Goal: Task Accomplishment & Management: Manage account settings

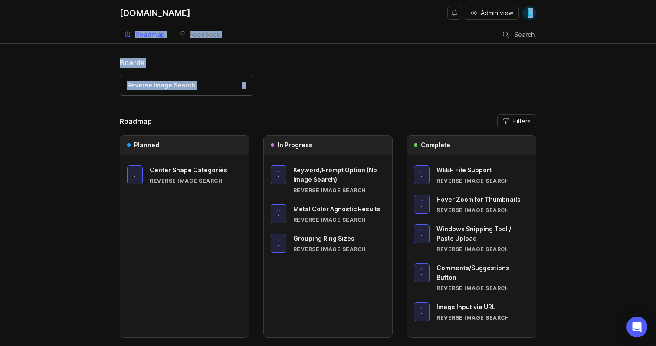
drag, startPoint x: 267, startPoint y: 99, endPoint x: 537, endPoint y: 22, distance: 280.8
click at [537, 22] on div "[DOMAIN_NAME] Admin view L Roadmap Feedback Reverse Image Search Search Boards …" at bounding box center [328, 192] width 656 height 385
click at [490, 18] on button "Admin view" at bounding box center [491, 13] width 54 height 14
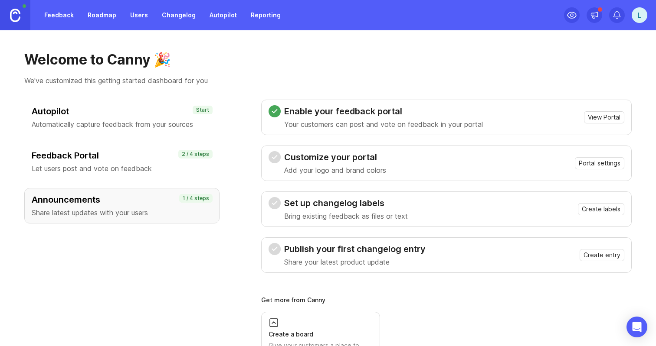
click at [59, 16] on link "Feedback" at bounding box center [59, 15] width 40 height 16
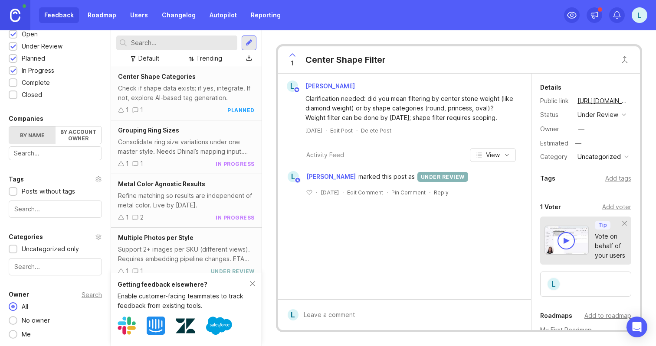
scroll to position [216, 0]
click at [176, 196] on div "Refine matching so results are independent of metal color. Live by Friday." at bounding box center [186, 199] width 137 height 19
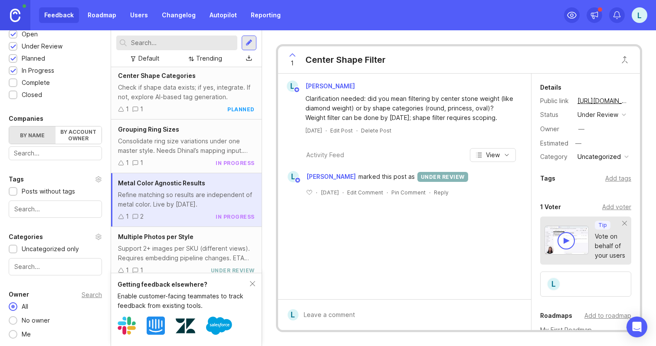
click at [176, 196] on div "Refine matching so results are independent of metal color. Live by Friday." at bounding box center [186, 199] width 137 height 19
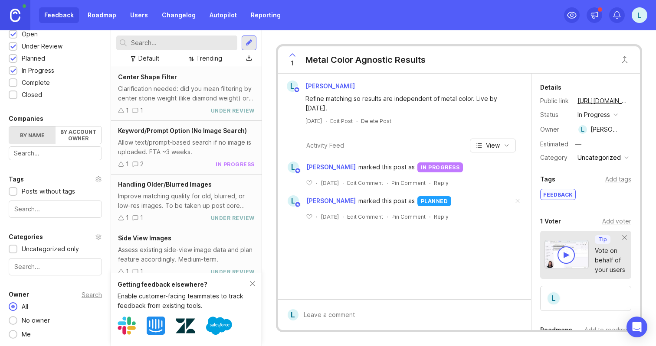
click at [625, 39] on div "1 Metal Color Agnostic Results L Lalit Vijay Refine matching so results are ind…" at bounding box center [459, 188] width 394 height 316
click at [16, 7] on link at bounding box center [15, 15] width 30 height 30
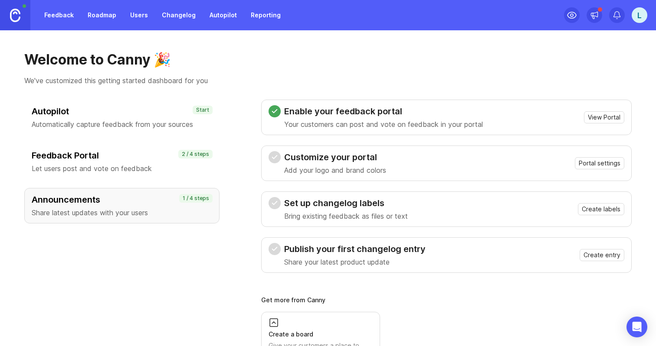
click at [634, 16] on div "L" at bounding box center [639, 15] width 16 height 16
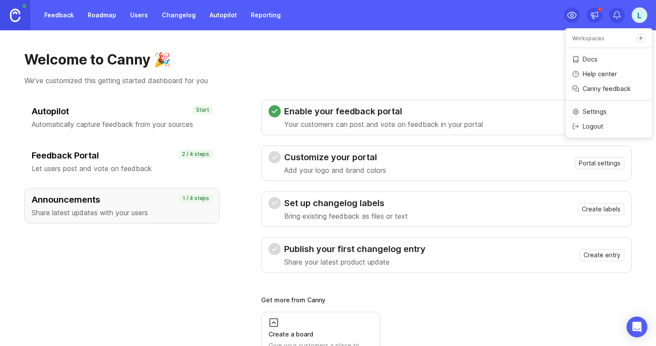
click at [447, 83] on p "We've customized this getting started dashboard for you" at bounding box center [327, 80] width 607 height 10
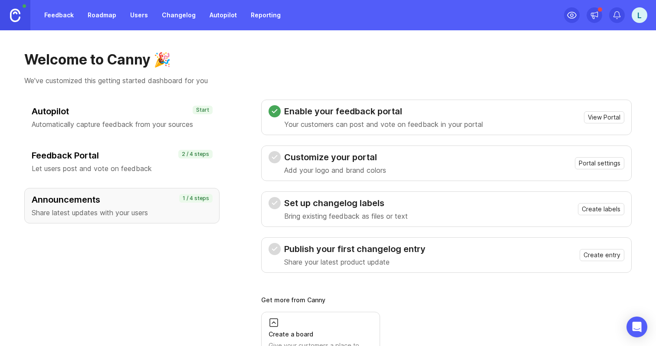
click at [642, 13] on div "L" at bounding box center [639, 15] width 16 height 16
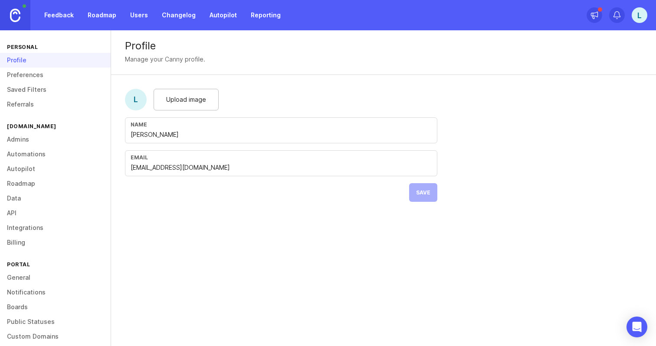
click at [29, 133] on link "Admins" at bounding box center [55, 139] width 111 height 15
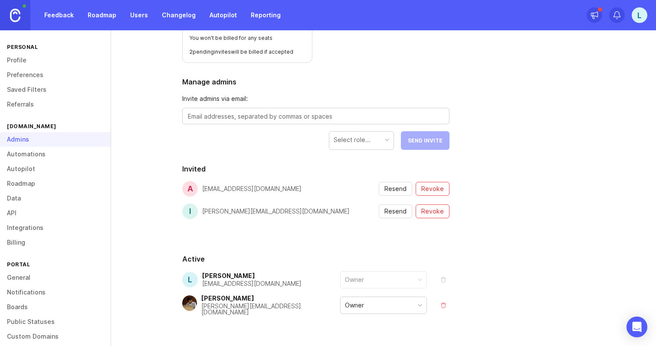
scroll to position [120, 0]
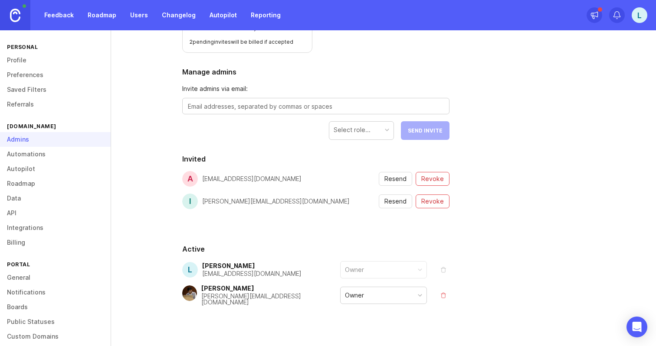
click at [391, 180] on span "Resend" at bounding box center [395, 179] width 22 height 9
click at [392, 202] on span "Resend" at bounding box center [395, 201] width 22 height 9
drag, startPoint x: 279, startPoint y: 180, endPoint x: 199, endPoint y: 182, distance: 79.8
click at [199, 182] on div "a akash@styledotme.com Resend Revoke" at bounding box center [315, 179] width 267 height 16
click at [220, 155] on h2 "Invited" at bounding box center [315, 159] width 267 height 10
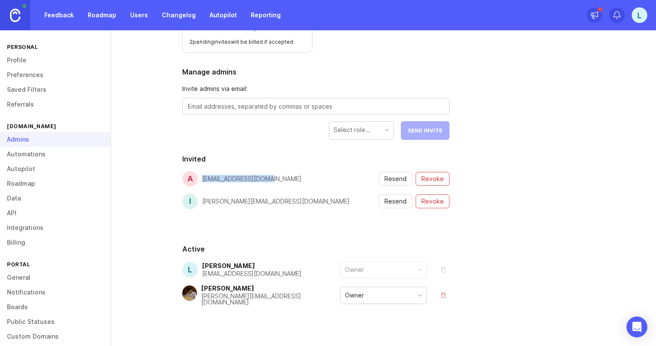
drag, startPoint x: 271, startPoint y: 180, endPoint x: 200, endPoint y: 180, distance: 70.2
click at [200, 180] on div "a akash@styledotme.com Resend Revoke" at bounding box center [315, 179] width 267 height 16
copy div "akash@styledotme.com"
click at [316, 106] on textarea at bounding box center [316, 107] width 256 height 10
paste textarea "akash@styledotme.com"
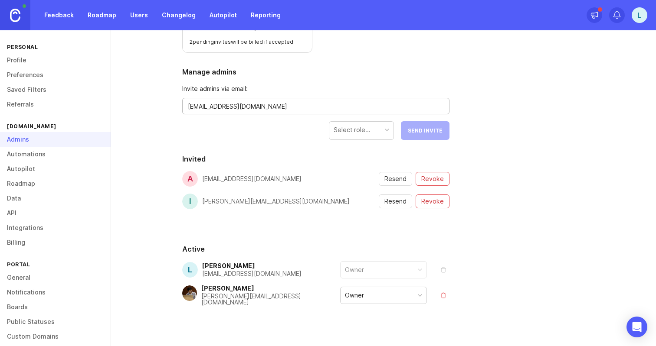
type textarea "akash@styledotme.com"
click at [348, 129] on div "Select role..." at bounding box center [351, 130] width 37 height 10
click at [431, 182] on span "Revoke" at bounding box center [432, 179] width 23 height 9
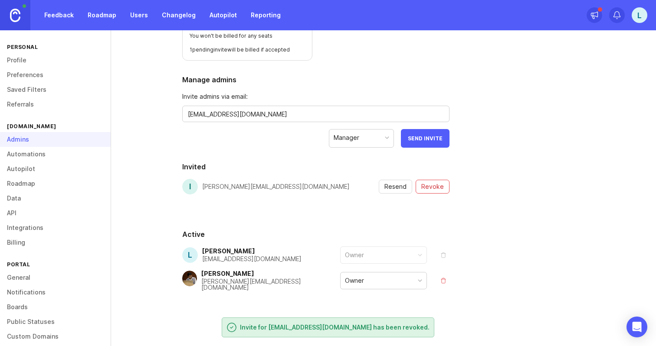
scroll to position [109, 0]
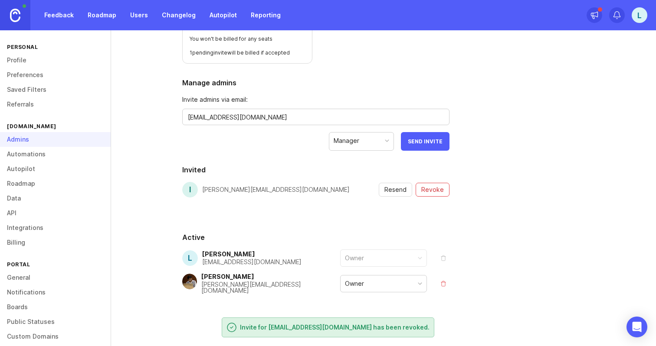
click at [433, 138] on span "Send Invite" at bounding box center [425, 141] width 35 height 7
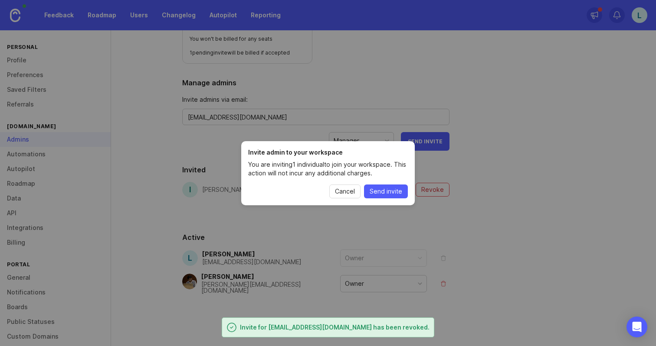
click at [381, 197] on button "Send invite" at bounding box center [386, 192] width 44 height 14
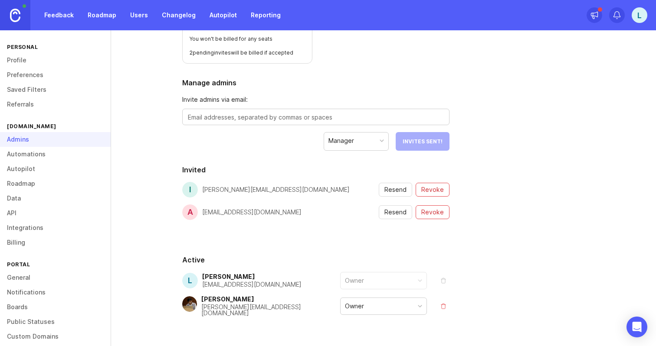
click at [430, 217] on button "Revoke" at bounding box center [432, 213] width 34 height 14
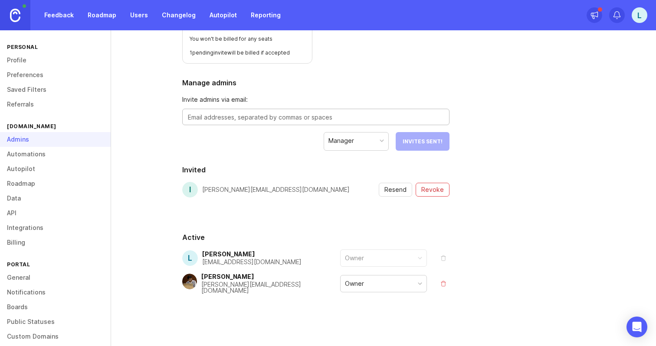
click at [267, 117] on textarea at bounding box center [316, 118] width 256 height 10
paste textarea "akash.munshi@styledotme.com"
type textarea "[EMAIL_ADDRESS][PERSON_NAME][DOMAIN_NAME]"
click at [424, 141] on span "Send Invite" at bounding box center [425, 141] width 35 height 7
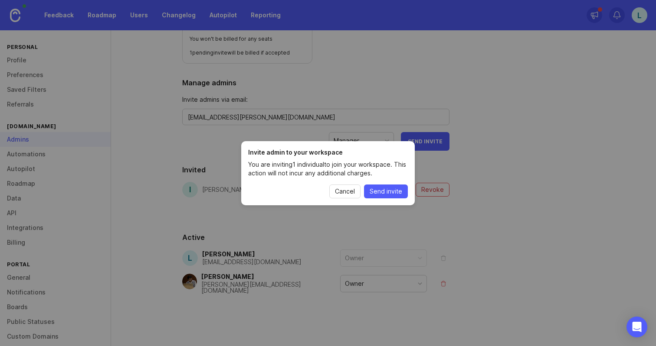
click at [343, 191] on span "Cancel" at bounding box center [345, 191] width 20 height 9
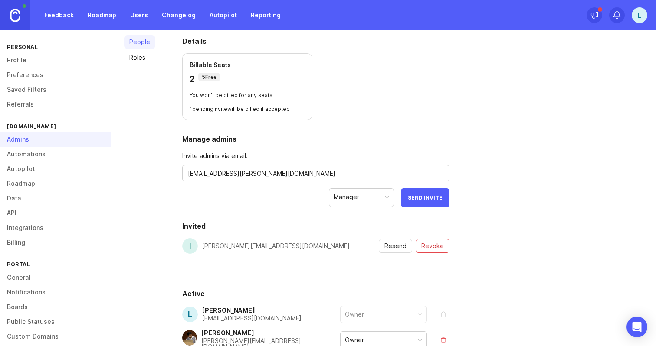
scroll to position [53, 0]
drag, startPoint x: 188, startPoint y: 78, endPoint x: 201, endPoint y: 78, distance: 13.0
click at [193, 78] on div "Billable Seats 2 5 Free You won't be billed for any seats 1 pending invite will…" at bounding box center [247, 86] width 130 height 67
click at [202, 78] on p "5 Free" at bounding box center [209, 76] width 15 height 7
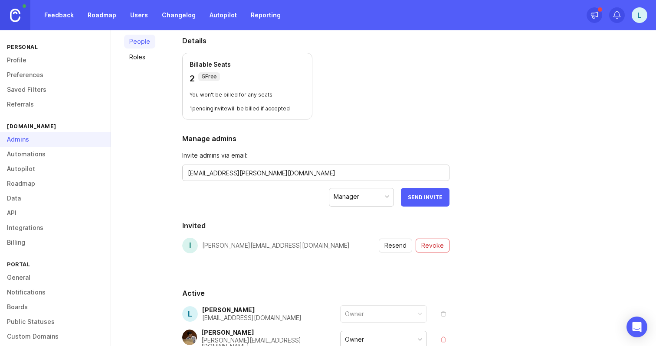
click at [223, 78] on div "2 5 Free" at bounding box center [246, 78] width 115 height 12
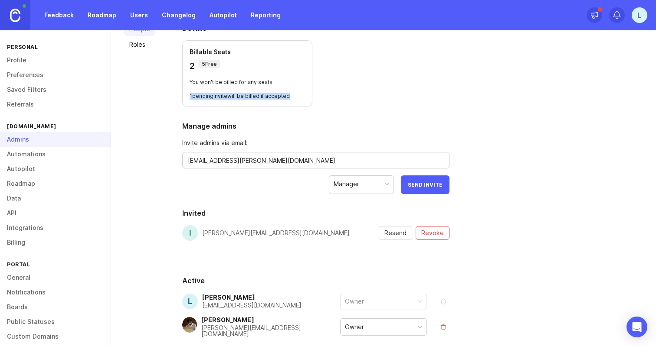
drag, startPoint x: 188, startPoint y: 96, endPoint x: 326, endPoint y: 96, distance: 137.4
click at [326, 97] on section "Details Billable Seats 2 5 Free You won't be billed for any seats 1 pending inv…" at bounding box center [315, 65] width 267 height 84
click at [326, 96] on section "Details Billable Seats 2 5 Free You won't be billed for any seats 1 pending inv…" at bounding box center [315, 65] width 267 height 84
click at [415, 181] on button "Send Invite" at bounding box center [425, 185] width 49 height 19
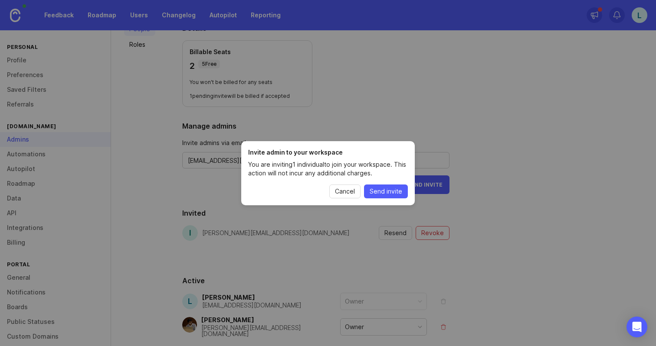
click at [385, 196] on button "Send invite" at bounding box center [386, 192] width 44 height 14
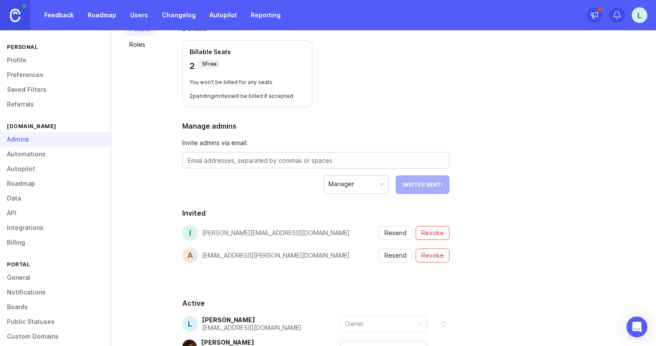
scroll to position [0, 0]
